Goal: Register for event/course

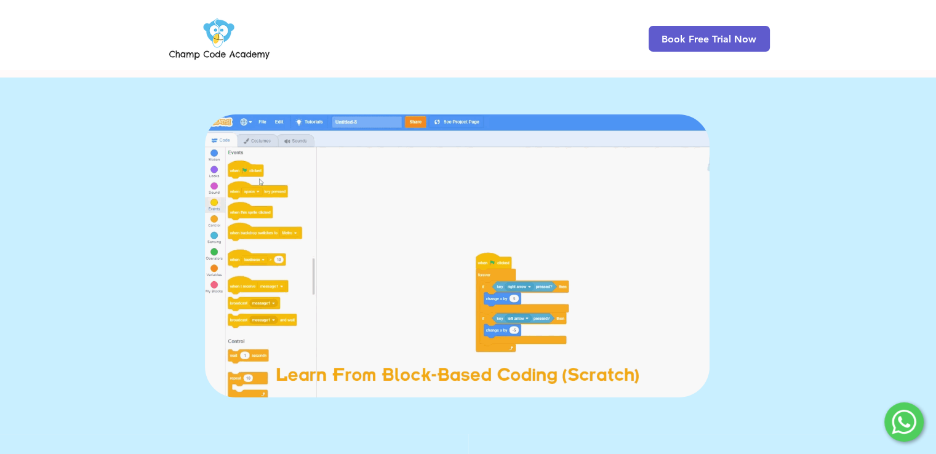
click at [304, 311] on img "main content" at bounding box center [457, 256] width 505 height 283
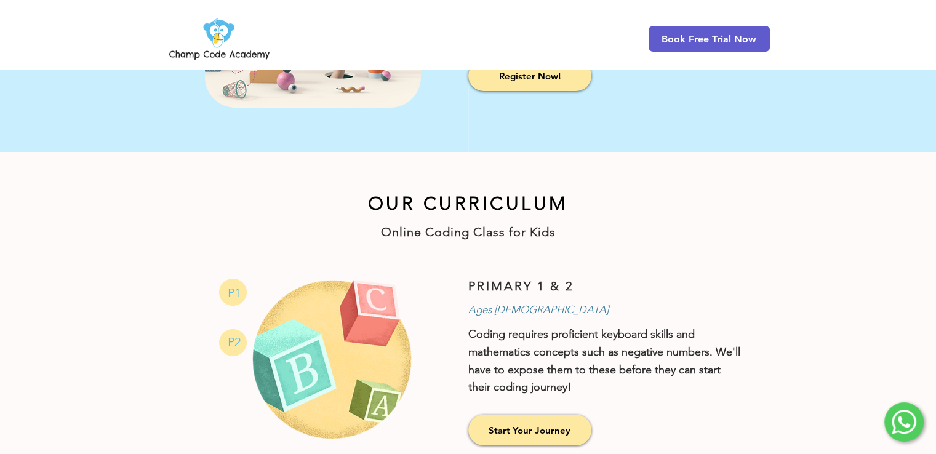
scroll to position [554, 0]
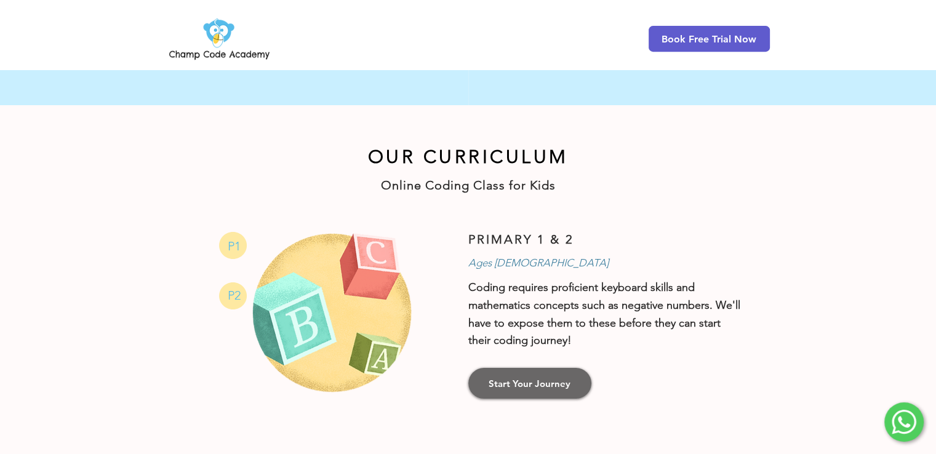
click at [533, 380] on span "Start Your Journey" at bounding box center [530, 383] width 82 height 13
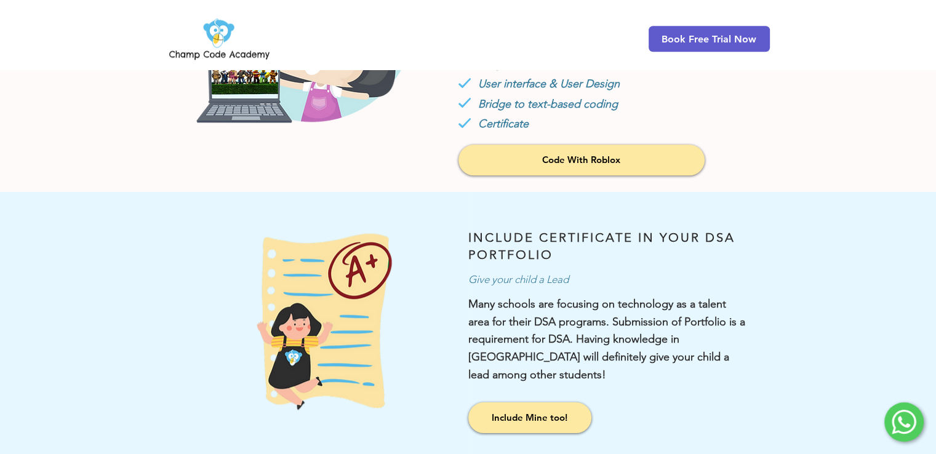
scroll to position [1108, 0]
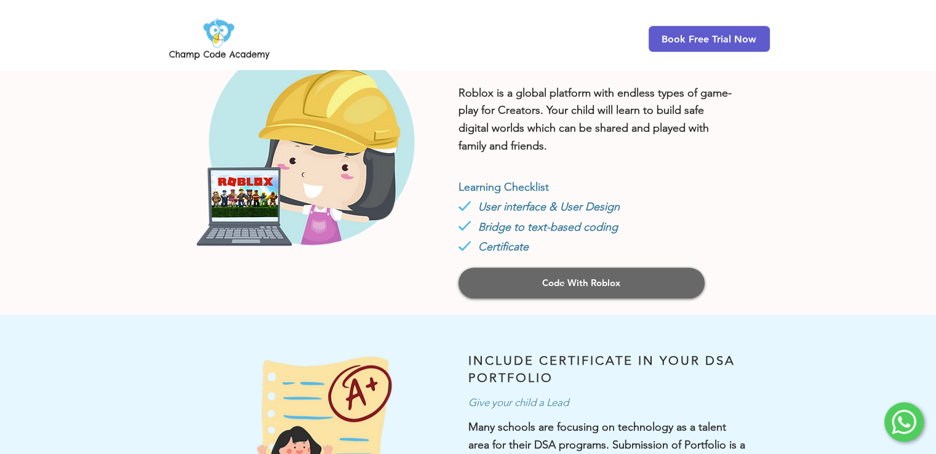
click at [551, 284] on span "Code With Roblox" at bounding box center [581, 282] width 78 height 13
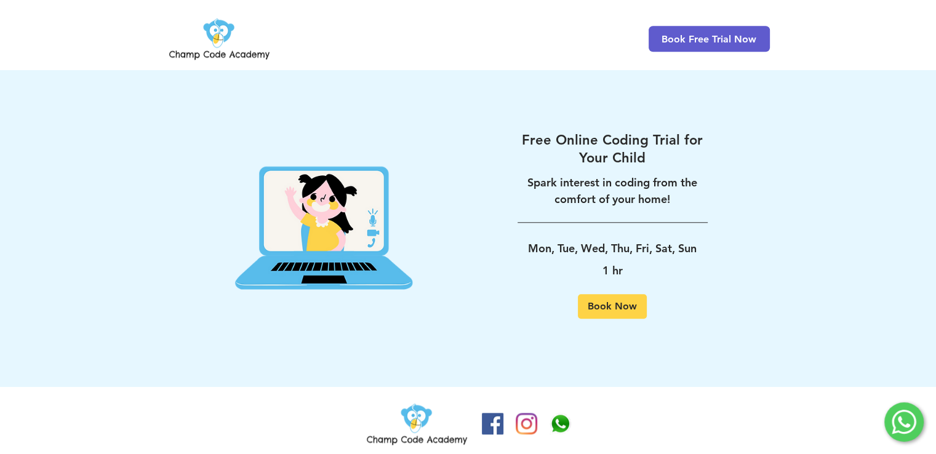
scroll to position [1134, 0]
